Goal: Task Accomplishment & Management: Use online tool/utility

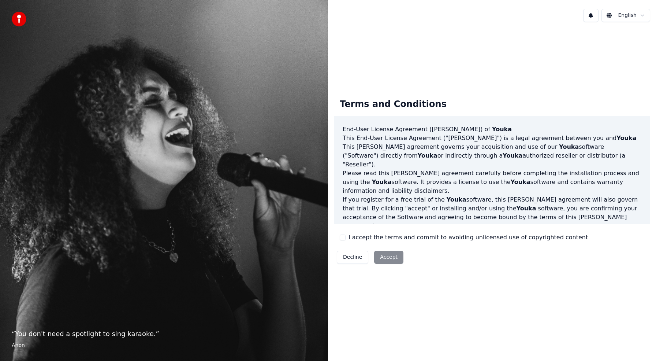
click at [344, 237] on button "I accept the terms and commit to avoiding unlicensed use of copyrighted content" at bounding box center [343, 237] width 6 height 6
click at [380, 254] on button "Accept" at bounding box center [388, 256] width 29 height 13
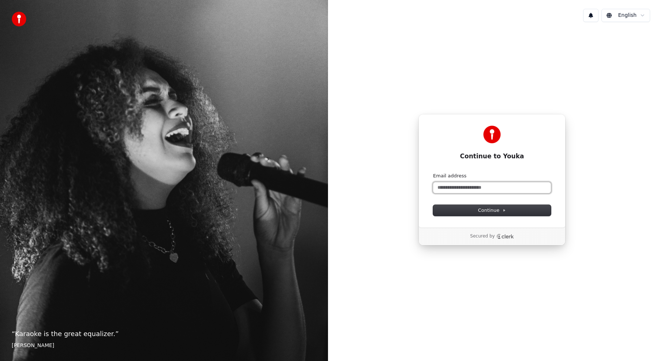
click at [463, 189] on input "Email address" at bounding box center [492, 187] width 118 height 11
click at [433, 172] on button "submit" at bounding box center [433, 172] width 0 height 0
type input "**********"
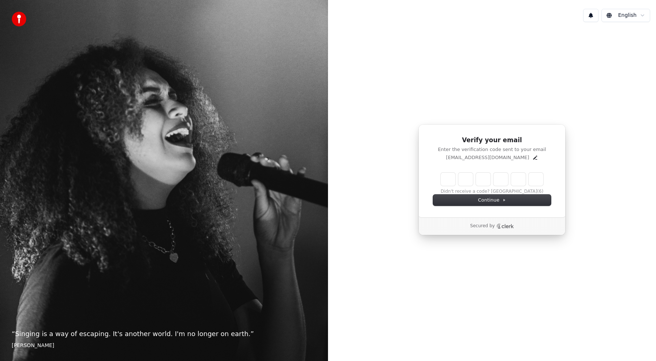
click at [451, 181] on input "Enter verification code" at bounding box center [492, 178] width 103 height 13
type input "******"
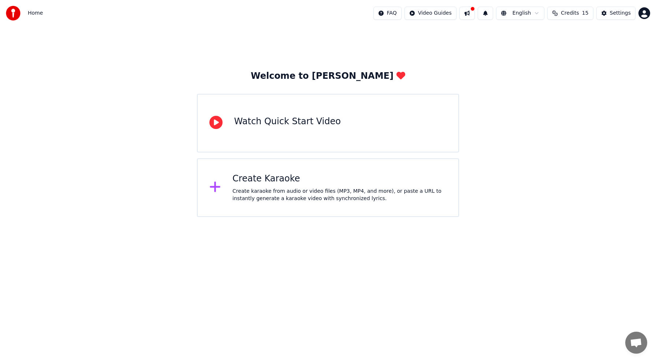
click at [334, 171] on div "Create Karaoke Create karaoke from audio or video files (MP3, MP4, and more), o…" at bounding box center [328, 187] width 263 height 59
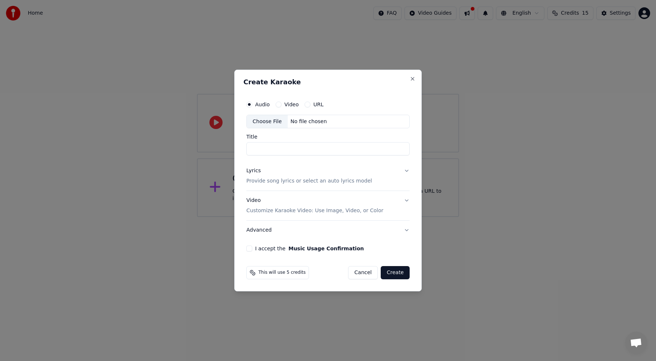
click at [406, 169] on button "Lyrics Provide song lyrics or select an auto lyrics model" at bounding box center [327, 175] width 163 height 29
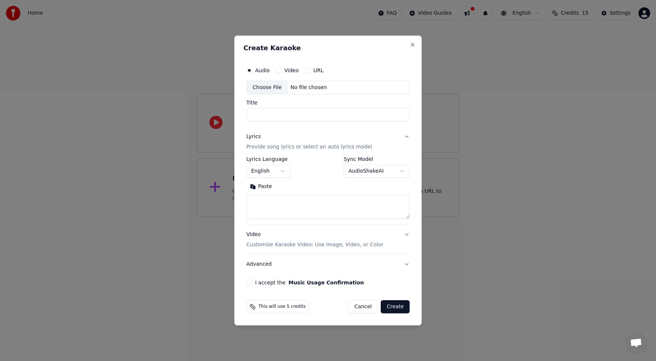
click at [365, 308] on button "Cancel" at bounding box center [363, 306] width 30 height 13
select select
